Goal: Information Seeking & Learning: Learn about a topic

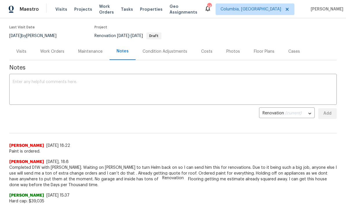
scroll to position [38, 0]
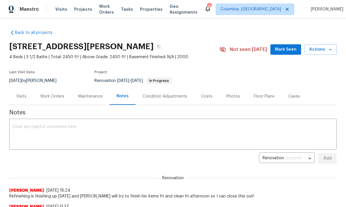
scroll to position [0, 0]
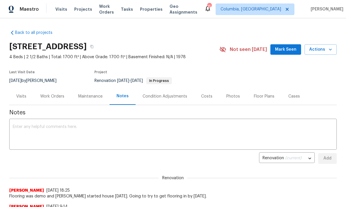
click at [50, 97] on div "Work Orders" at bounding box center [52, 97] width 24 height 6
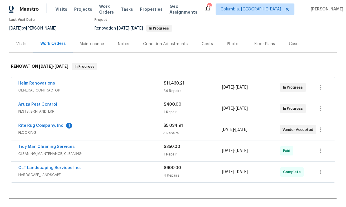
scroll to position [52, 0]
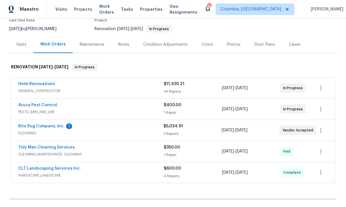
click at [52, 127] on link "Rite Rug Company, Inc." at bounding box center [41, 126] width 46 height 4
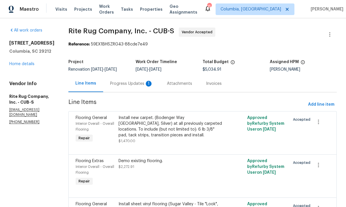
click at [19, 64] on link "Home details" at bounding box center [21, 64] width 25 height 4
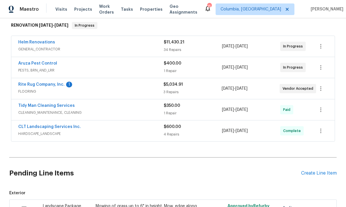
scroll to position [94, 0]
click at [31, 84] on link "Rite Rug Company, Inc." at bounding box center [41, 84] width 46 height 4
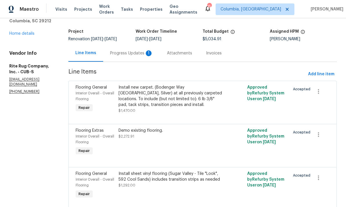
scroll to position [30, 0]
click at [130, 57] on div "Progress Updates 1" at bounding box center [131, 53] width 57 height 17
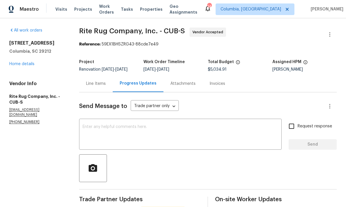
click at [95, 92] on div "Line Items" at bounding box center [96, 83] width 34 height 17
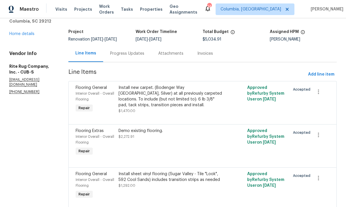
scroll to position [30, 0]
click at [126, 53] on div "Progress Updates" at bounding box center [127, 54] width 34 height 6
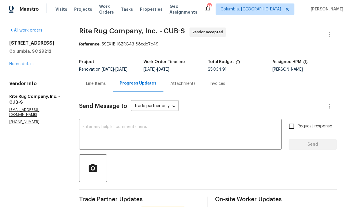
click at [94, 86] on div "Line Items" at bounding box center [96, 84] width 20 height 6
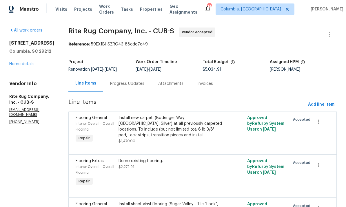
click at [23, 64] on link "Home details" at bounding box center [21, 64] width 25 height 4
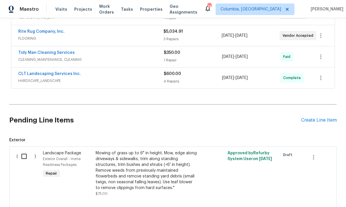
scroll to position [147, 0]
click at [59, 51] on link "Tidy Man Cleaning Services" at bounding box center [46, 52] width 56 height 4
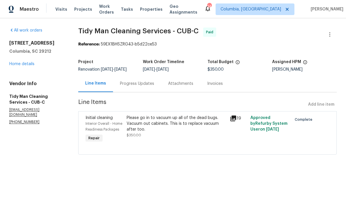
click at [167, 132] on div "Please go in to vacuum up all of the dead bugs. Vacuum out cabinets. This is to…" at bounding box center [177, 123] width 100 height 17
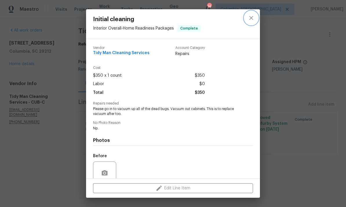
click at [254, 19] on icon "close" at bounding box center [251, 17] width 7 height 7
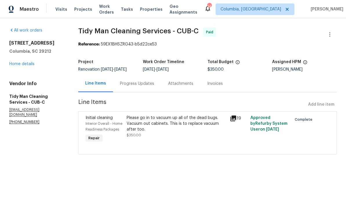
click at [17, 66] on link "Home details" at bounding box center [21, 64] width 25 height 4
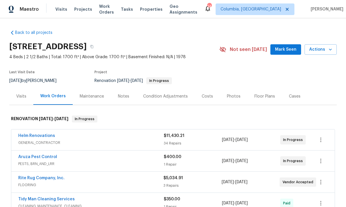
scroll to position [3, 0]
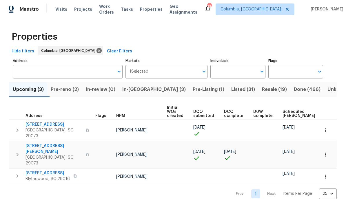
click at [36, 143] on span "[STREET_ADDRESS][PERSON_NAME]" at bounding box center [53, 149] width 56 height 12
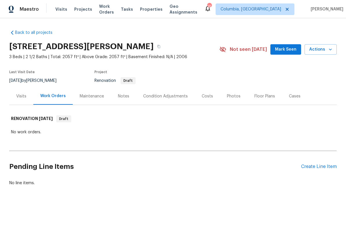
click at [128, 95] on div "Notes" at bounding box center [123, 97] width 11 height 6
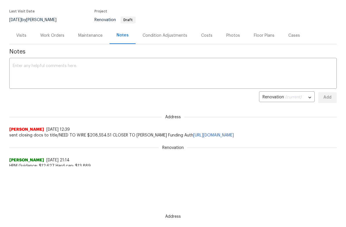
click at [176, 35] on div "Condition Adjustments" at bounding box center [164, 38] width 45 height 6
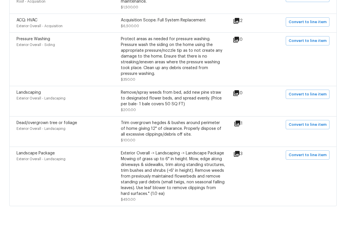
scroll to position [245, 0]
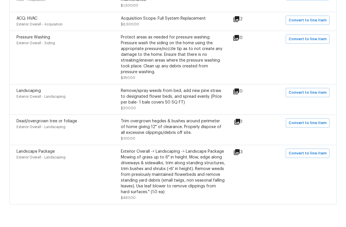
click at [46, 61] on div "Exterior Overall - Siding" at bounding box center [69, 64] width 104 height 6
click at [153, 55] on div "Protect areas as needed for pressure washing. Pressure wash the siding on the h…" at bounding box center [173, 75] width 104 height 41
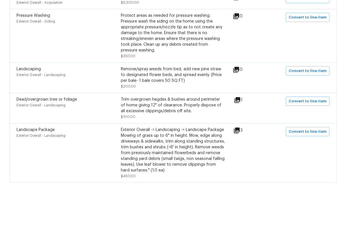
scroll to position [266, 0]
click at [239, 148] on icon at bounding box center [236, 151] width 7 height 7
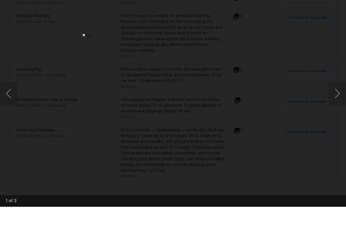
click at [338, 102] on button "Next image" at bounding box center [336, 113] width 17 height 23
click at [339, 102] on button "Next image" at bounding box center [336, 113] width 17 height 23
click at [278, 59] on div "Lightbox" at bounding box center [173, 113] width 346 height 227
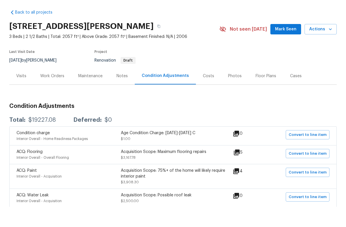
scroll to position [0, 0]
click at [52, 94] on div "Work Orders" at bounding box center [52, 97] width 24 height 6
